Goal: Information Seeking & Learning: Check status

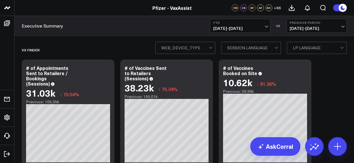
click at [252, 30] on span "01/01/25 - 08/13/25" at bounding box center [240, 28] width 54 height 5
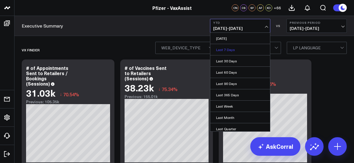
click at [242, 49] on link "Last 7 Days" at bounding box center [240, 49] width 60 height 11
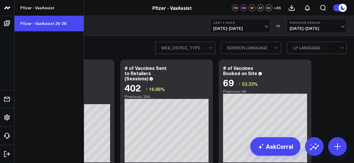
click at [55, 23] on link "Pfizer - VaxAssist 25-26" at bounding box center [48, 24] width 69 height 16
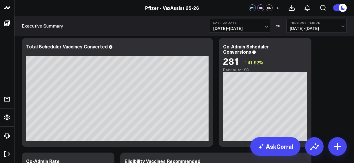
scroll to position [250, 0]
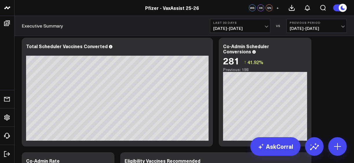
click at [231, 31] on span "07/15/25 - 08/13/25" at bounding box center [240, 28] width 54 height 5
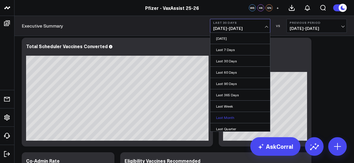
scroll to position [58, 0]
click at [229, 125] on link "Custom Dates" at bounding box center [240, 127] width 60 height 11
select select "7"
select select "2025"
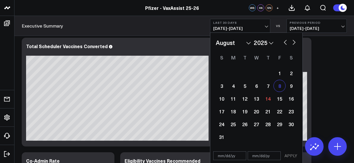
click at [280, 87] on div "8" at bounding box center [279, 86] width 12 height 12
type input "[DATE]"
select select "7"
select select "2025"
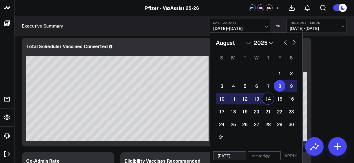
click at [269, 99] on div "14" at bounding box center [268, 99] width 12 height 12
type input "[DATE]"
select select "7"
select select "2025"
click at [291, 153] on button "APPLY" at bounding box center [290, 155] width 17 height 9
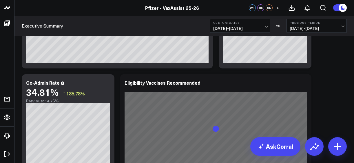
scroll to position [328, 0]
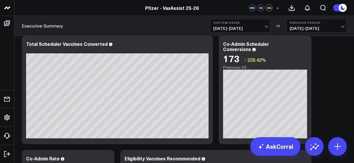
scroll to position [253, 0]
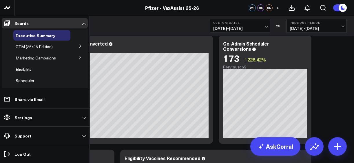
click at [78, 47] on icon at bounding box center [79, 45] width 3 height 3
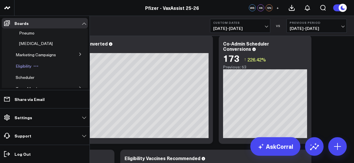
scroll to position [73, 0]
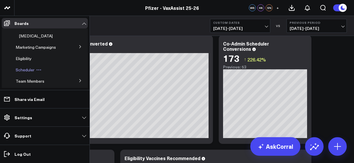
click at [30, 69] on span "Scheduler" at bounding box center [25, 69] width 19 height 5
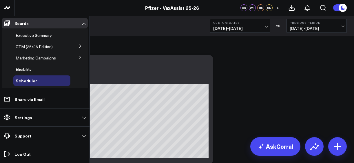
click at [78, 44] on button at bounding box center [80, 45] width 15 height 9
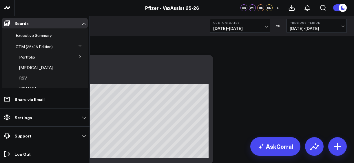
click at [78, 45] on icon at bounding box center [79, 45] width 3 height 1
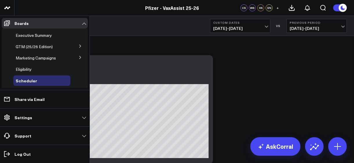
click at [75, 45] on button at bounding box center [80, 45] width 15 height 9
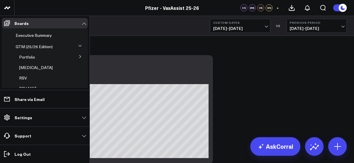
click at [78, 59] on button at bounding box center [80, 56] width 15 height 9
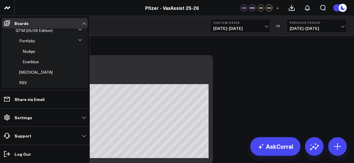
scroll to position [16, 0]
click at [78, 42] on icon at bounding box center [79, 39] width 3 height 3
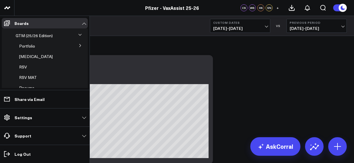
scroll to position [9, 0]
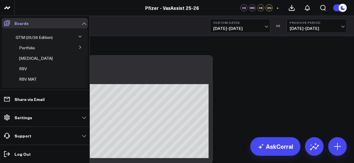
drag, startPoint x: 51, startPoint y: 58, endPoint x: 78, endPoint y: 26, distance: 41.5
click at [35, 42] on div "GTM (25/26 Edition)" at bounding box center [41, 37] width 57 height 10
click at [40, 38] on span "GTM (25/26 Edition)" at bounding box center [34, 36] width 37 height 5
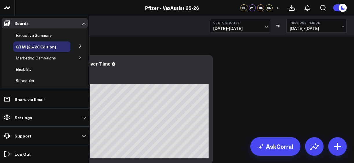
click at [78, 46] on icon at bounding box center [79, 45] width 3 height 3
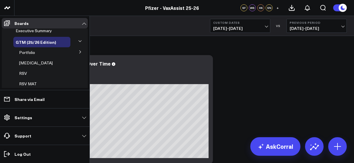
scroll to position [4, 0]
click at [75, 54] on button at bounding box center [80, 51] width 15 height 9
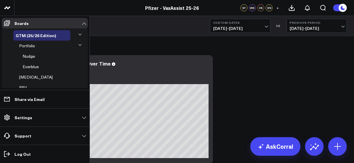
click at [78, 47] on icon at bounding box center [79, 44] width 3 height 3
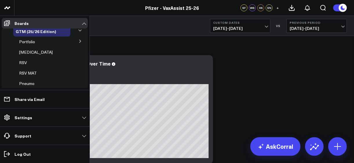
scroll to position [0, 0]
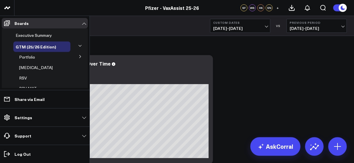
click at [78, 46] on icon at bounding box center [79, 45] width 3 height 3
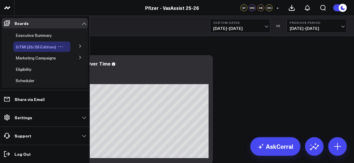
click at [43, 47] on span "GTM (25/26 Edition)" at bounding box center [36, 47] width 41 height 6
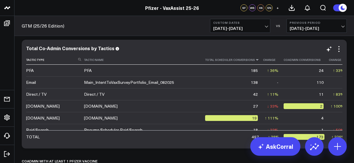
click at [255, 61] on icon at bounding box center [257, 59] width 5 height 3
